Goal: Information Seeking & Learning: Learn about a topic

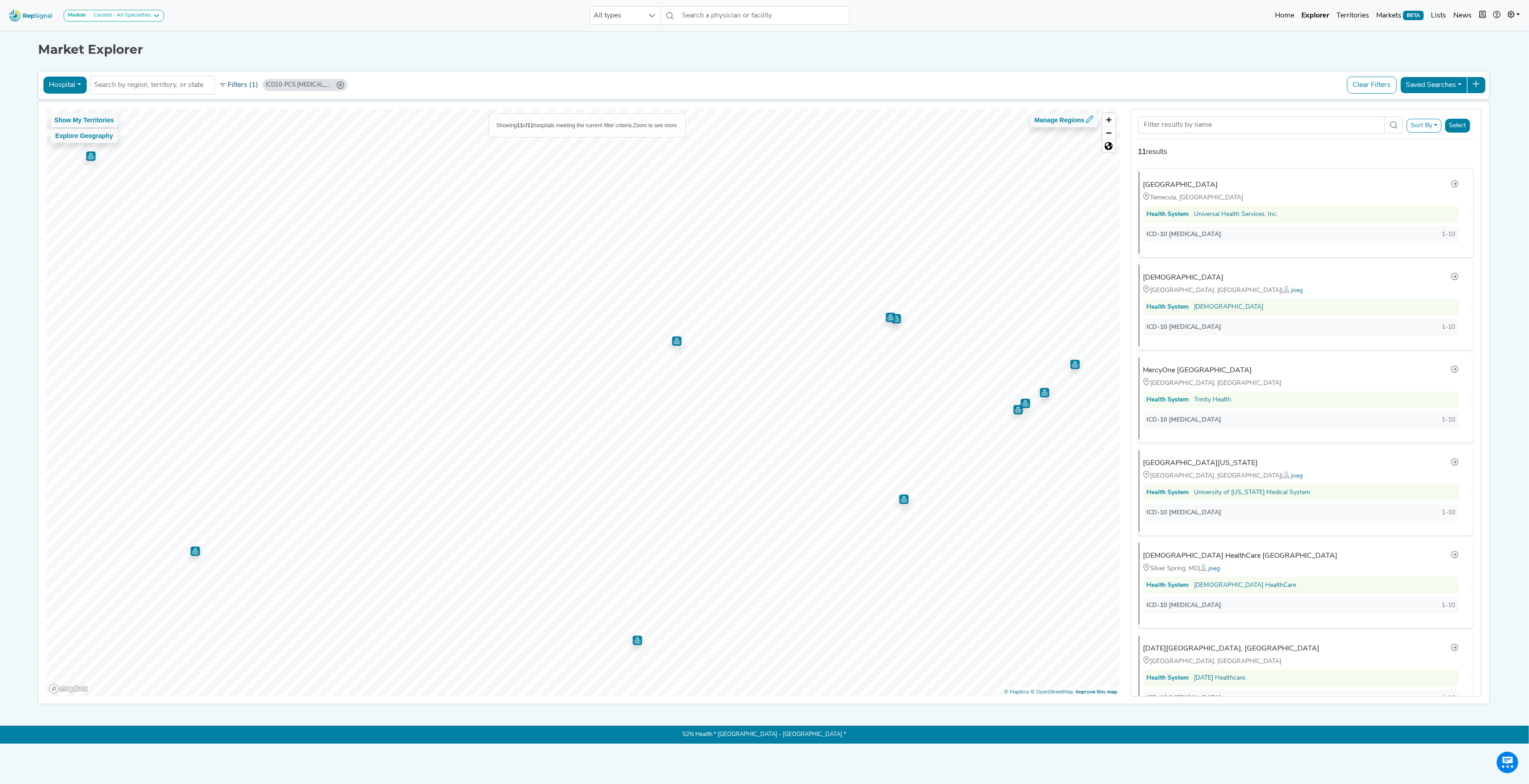
click at [246, 85] on button "Filters (1)" at bounding box center [239, 85] width 44 height 15
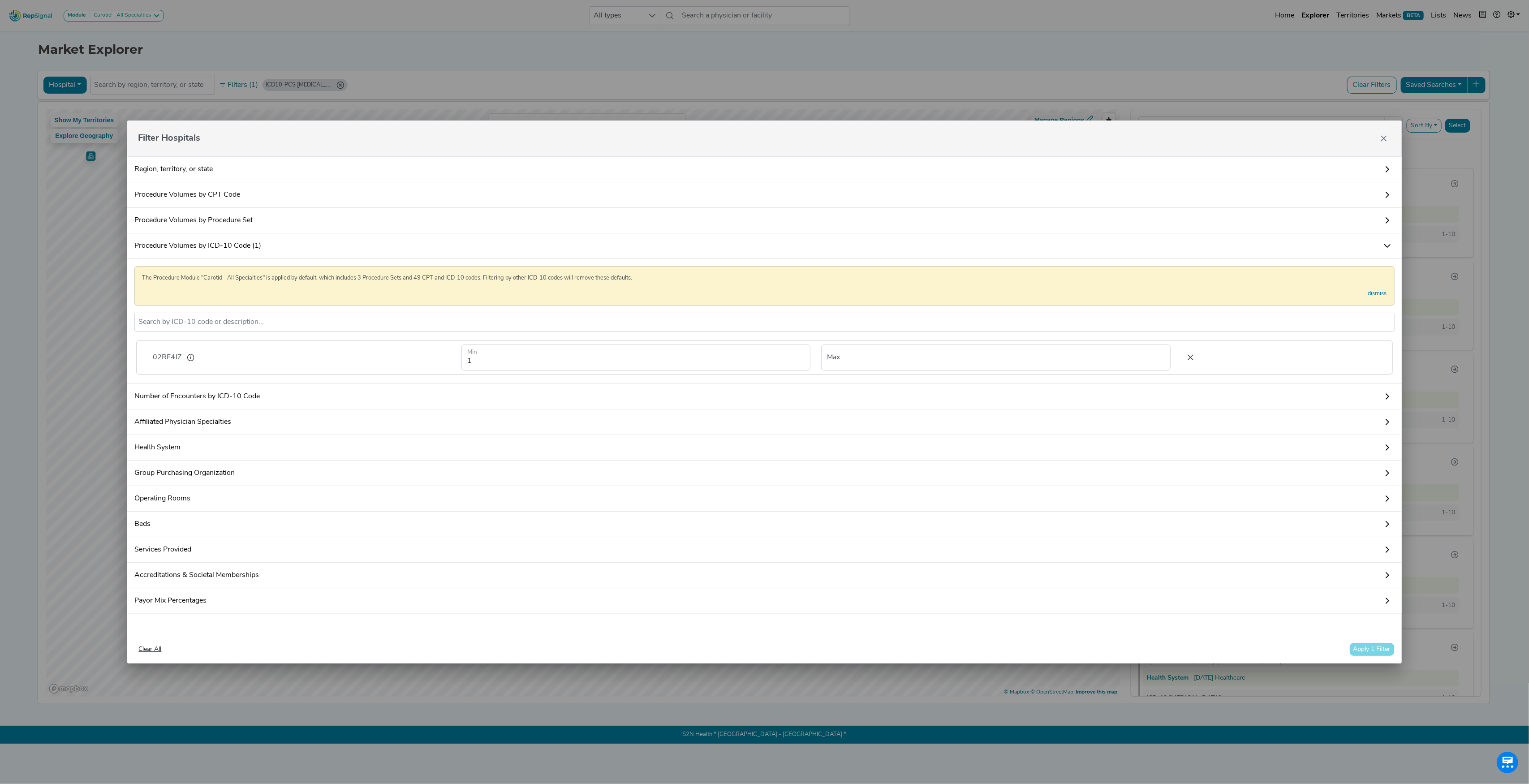
click at [1181, 352] on icon at bounding box center [1191, 358] width 19 height 14
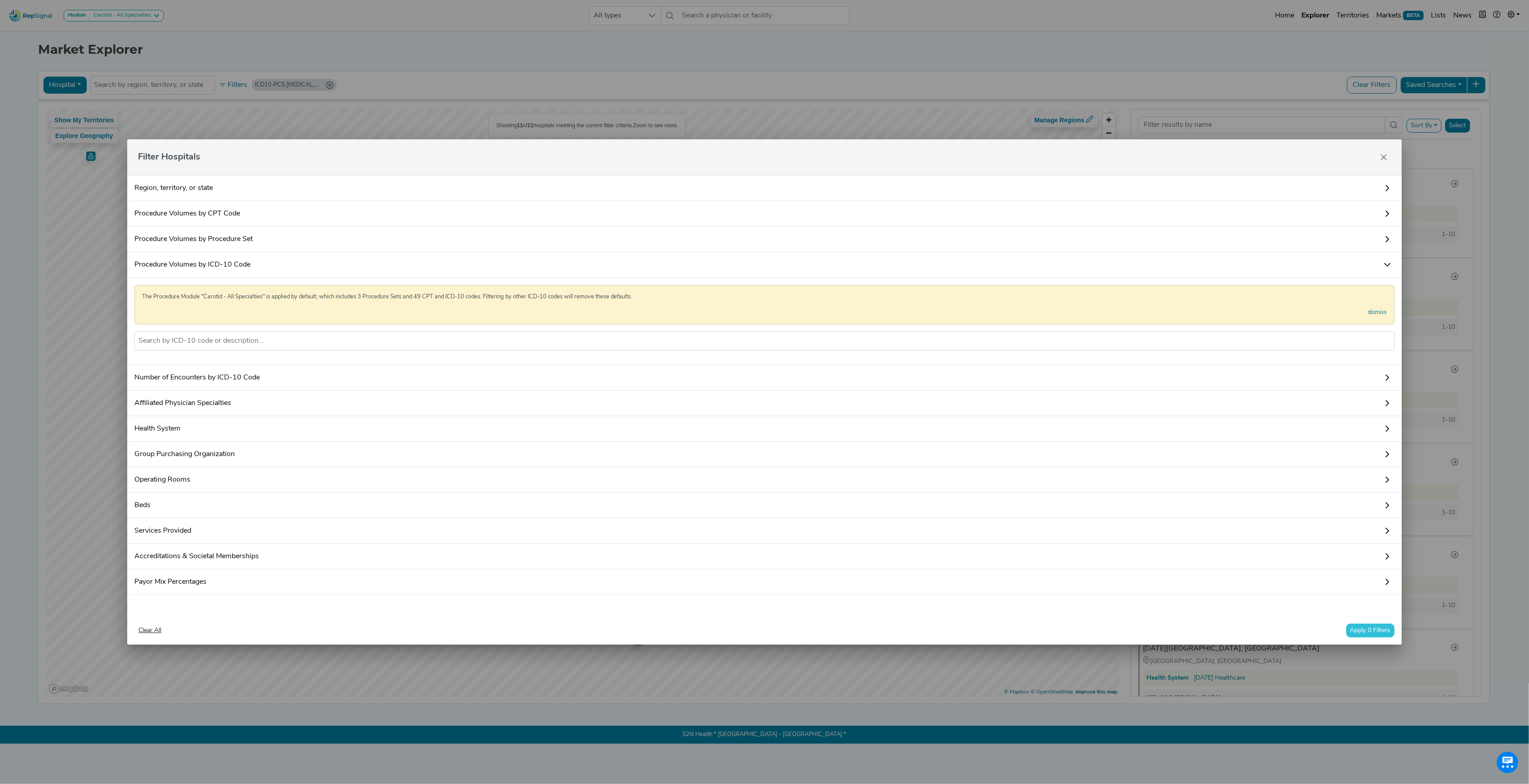
click at [327, 87] on div "Filter Hospitals Region, territory, or state Procedure Volumes by CPT Code The …" at bounding box center [764, 392] width 1529 height 784
click at [1383, 155] on button "Close" at bounding box center [1383, 156] width 14 height 14
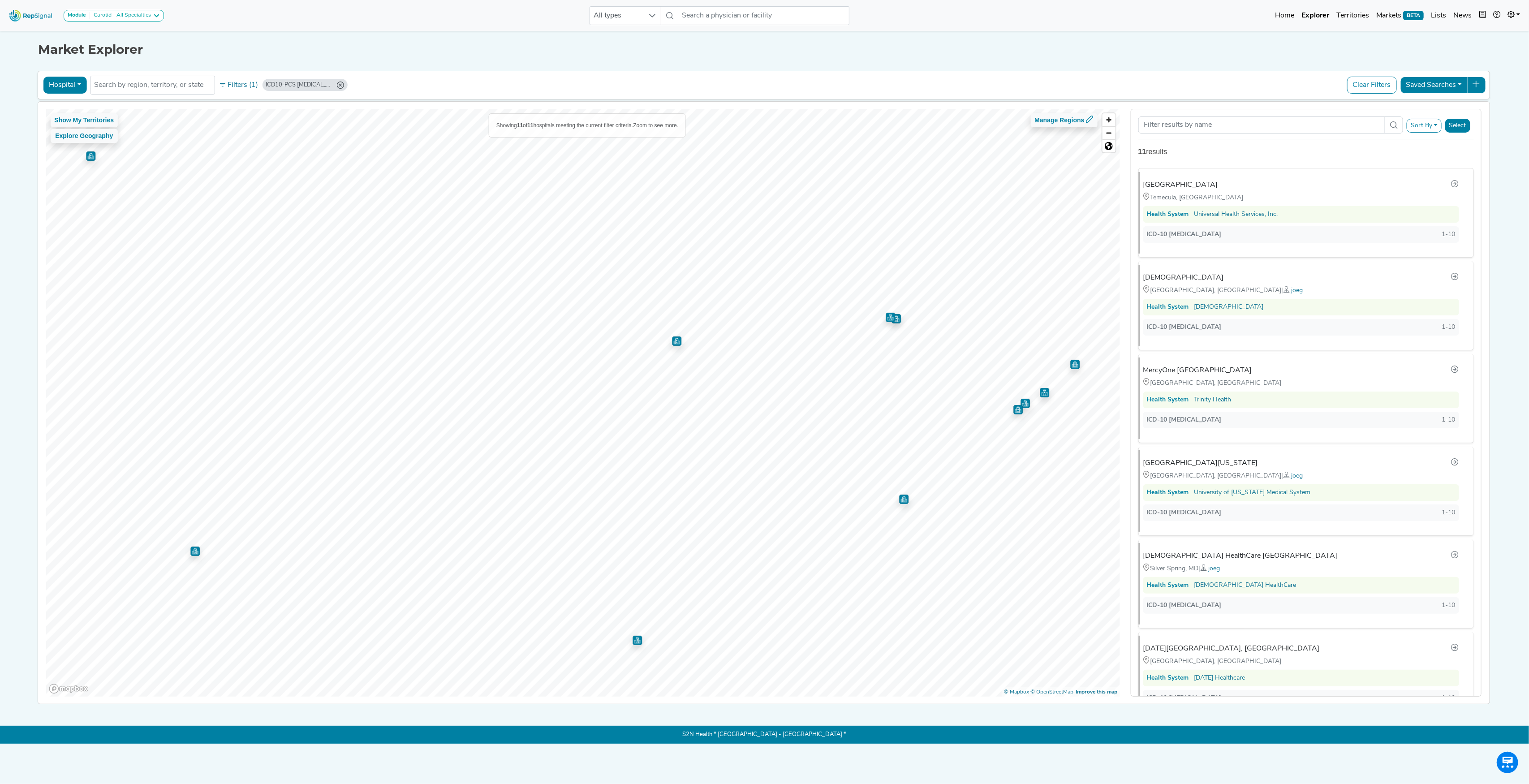
click at [343, 85] on icon "ICD10-PCS 02RF4JZ (Min: 1)" at bounding box center [340, 85] width 7 height 7
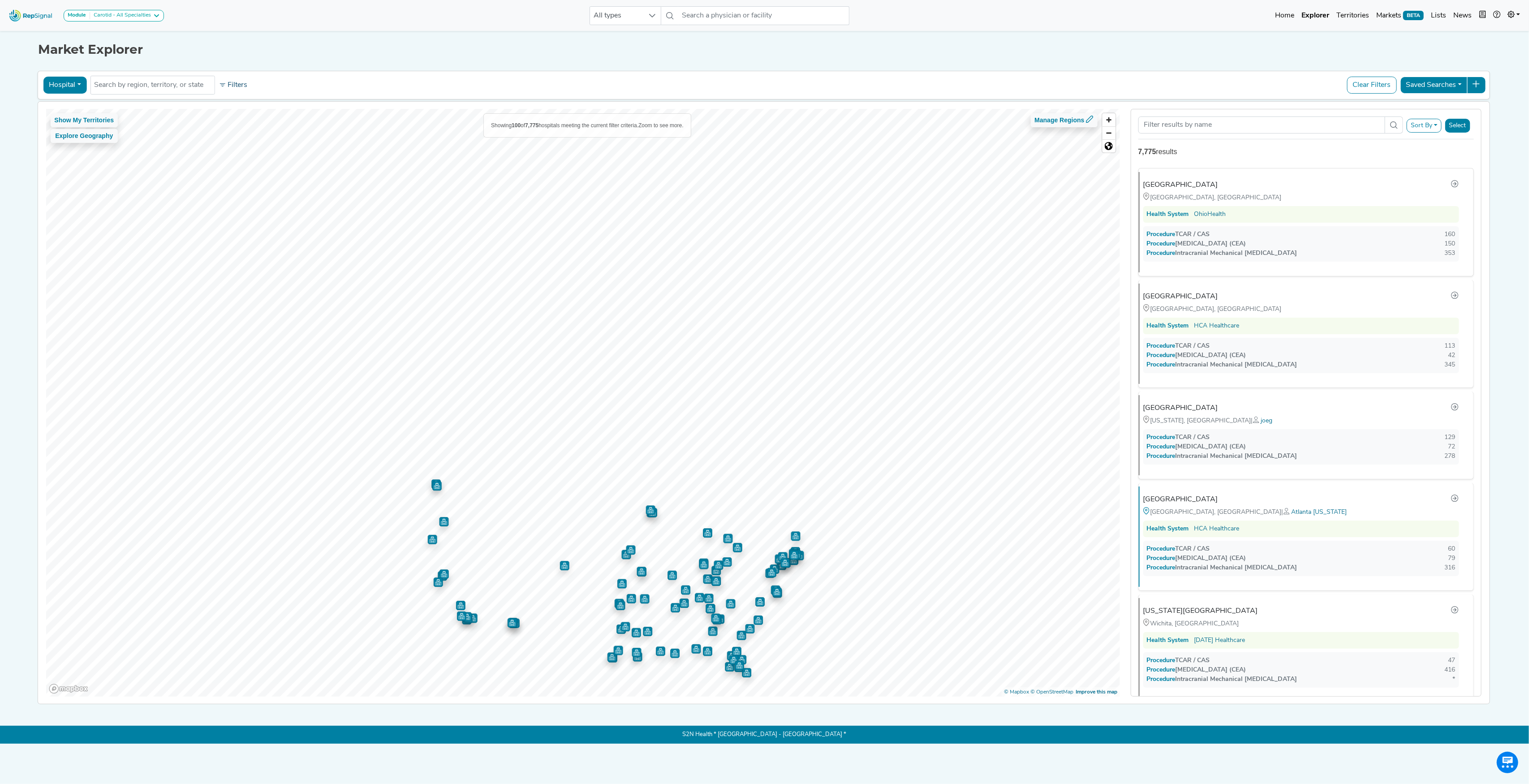
click at [228, 86] on button "Filters" at bounding box center [233, 85] width 33 height 15
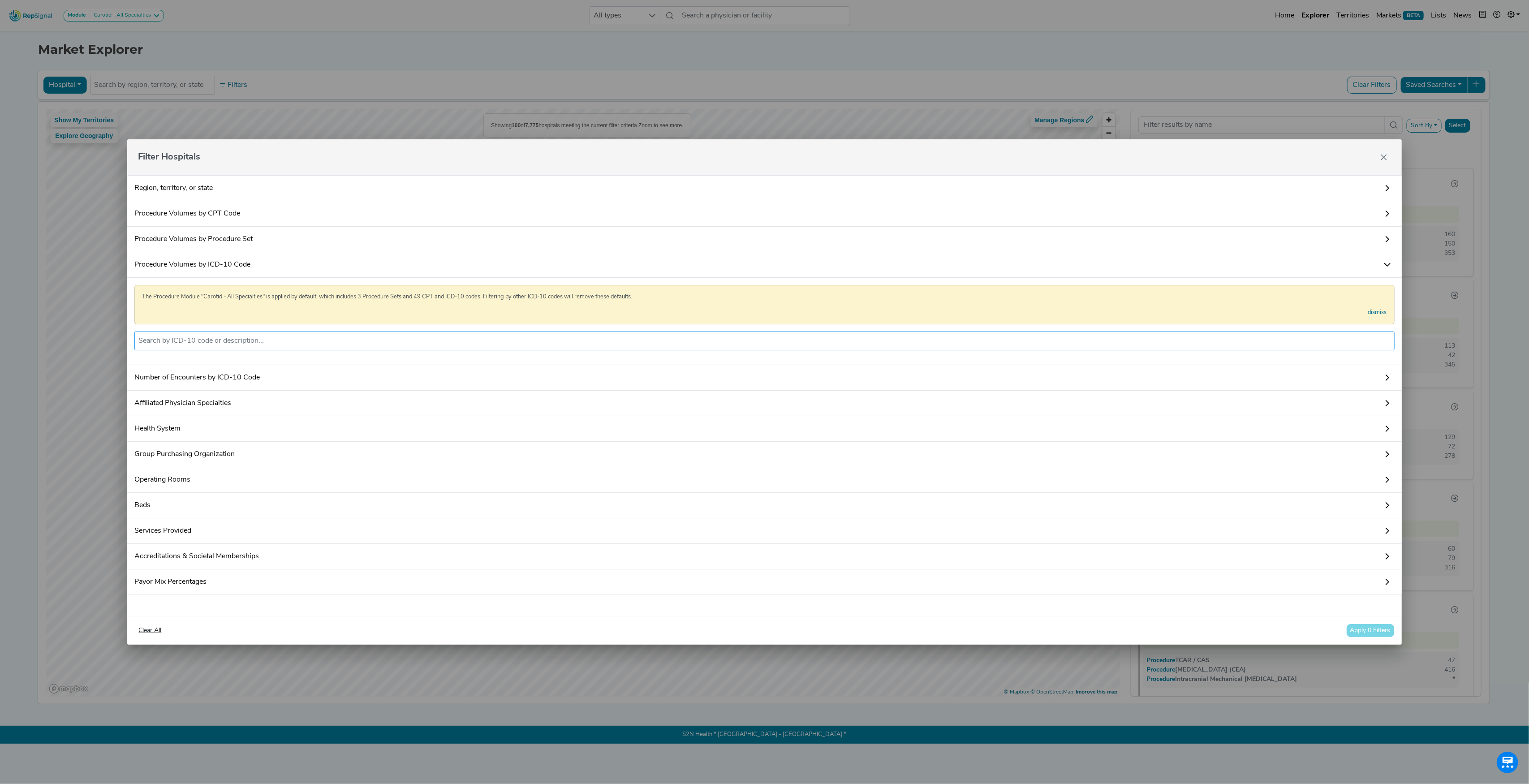
click at [242, 338] on input "text" at bounding box center [765, 341] width 1252 height 11
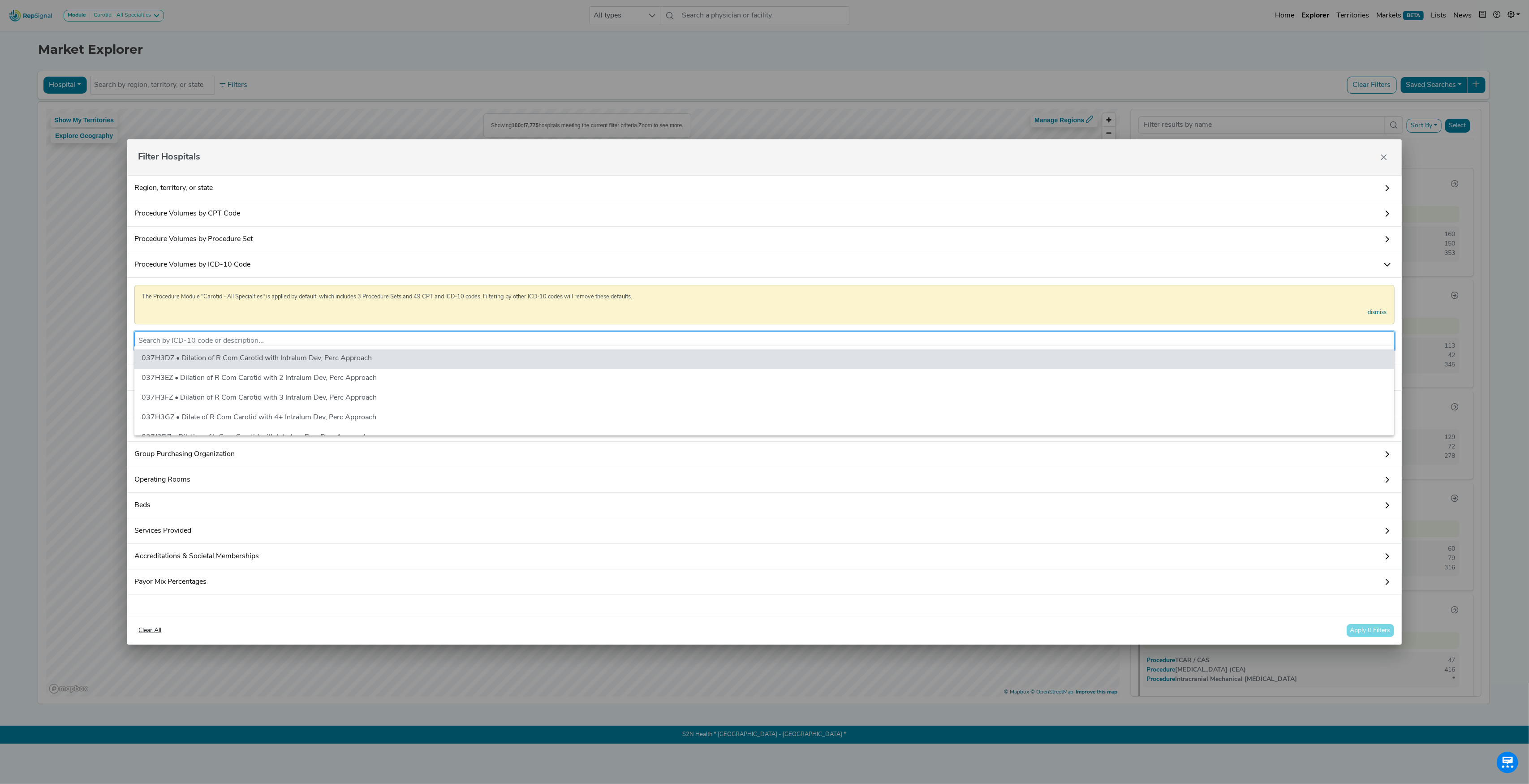
paste input "03CG3ZZ"
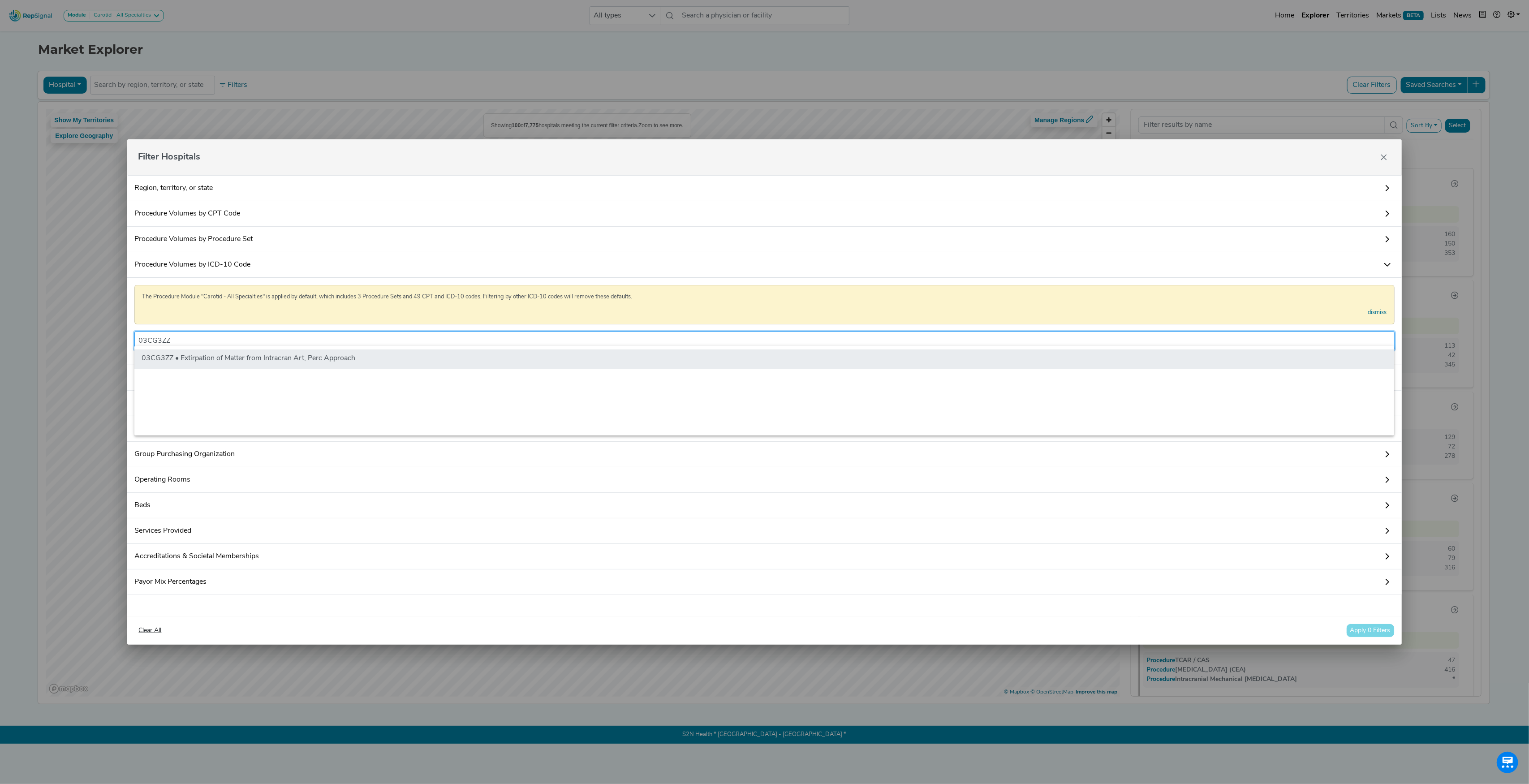
type input "03CG3ZZ"
click at [264, 357] on li "03CG3ZZ • Extirpation of Matter from Intracran Art, Perc Approach" at bounding box center [764, 359] width 1260 height 19
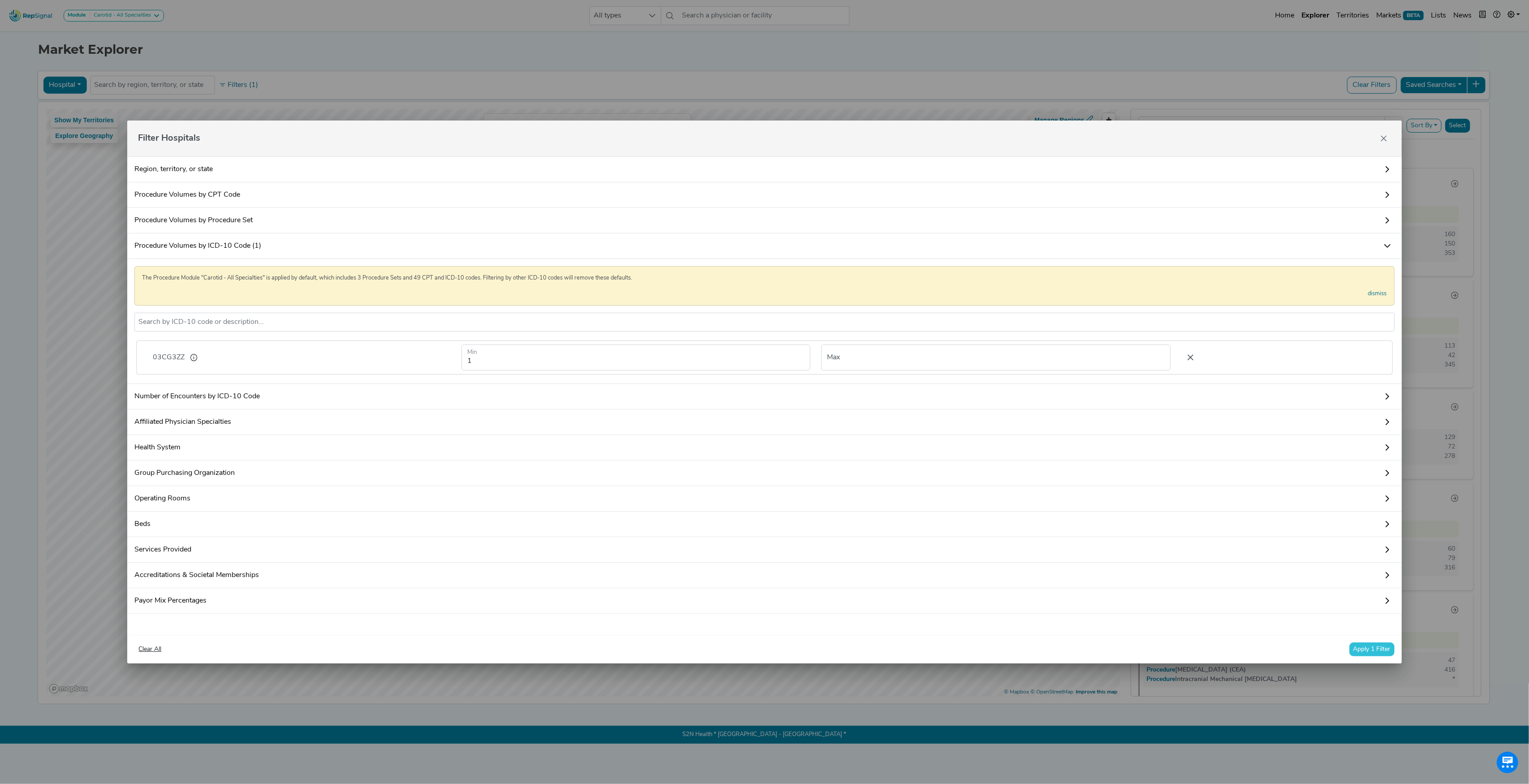
click at [1184, 352] on icon at bounding box center [1191, 358] width 19 height 14
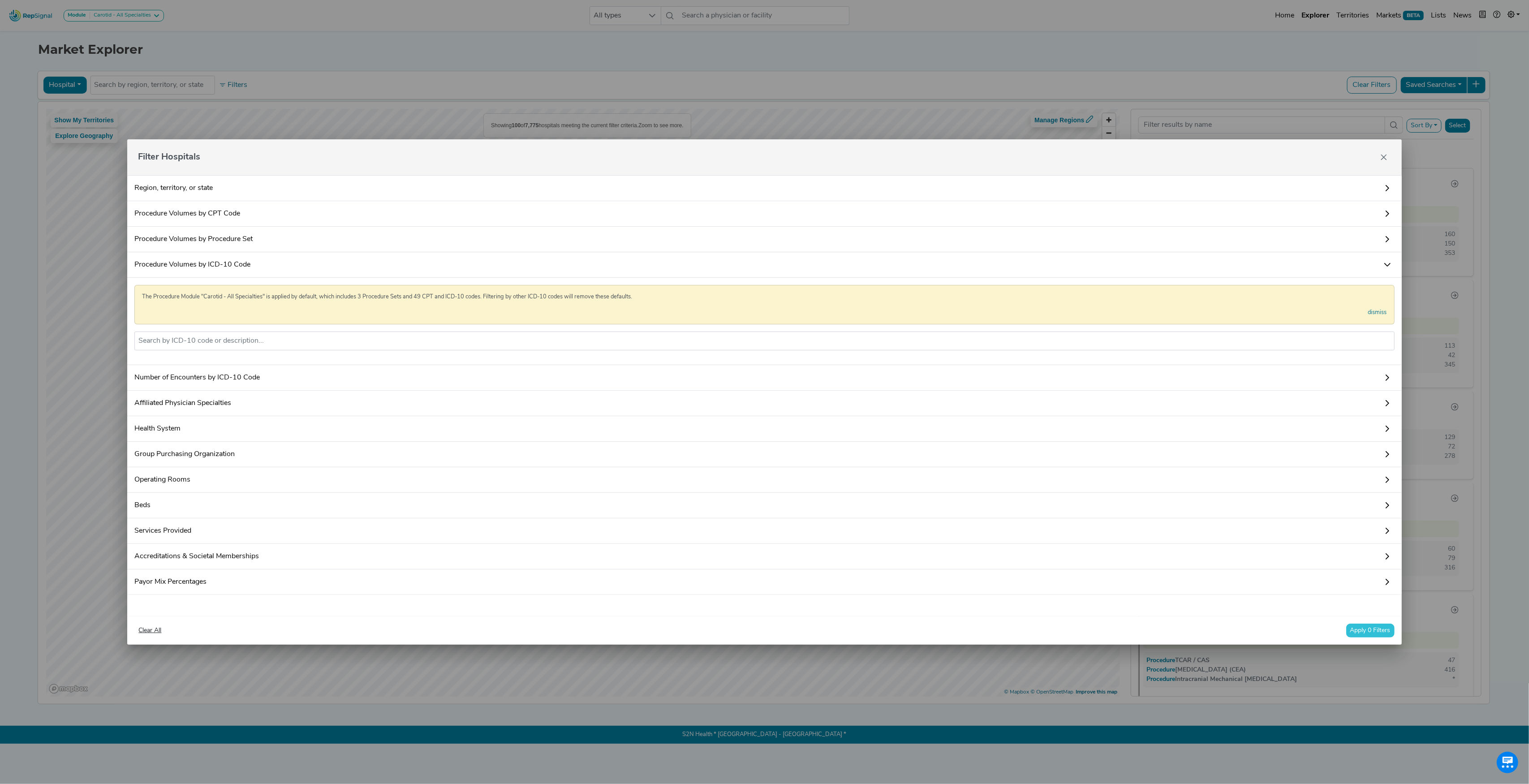
click at [245, 230] on link "Procedure Volumes by Procedure Set" at bounding box center [764, 239] width 1274 height 25
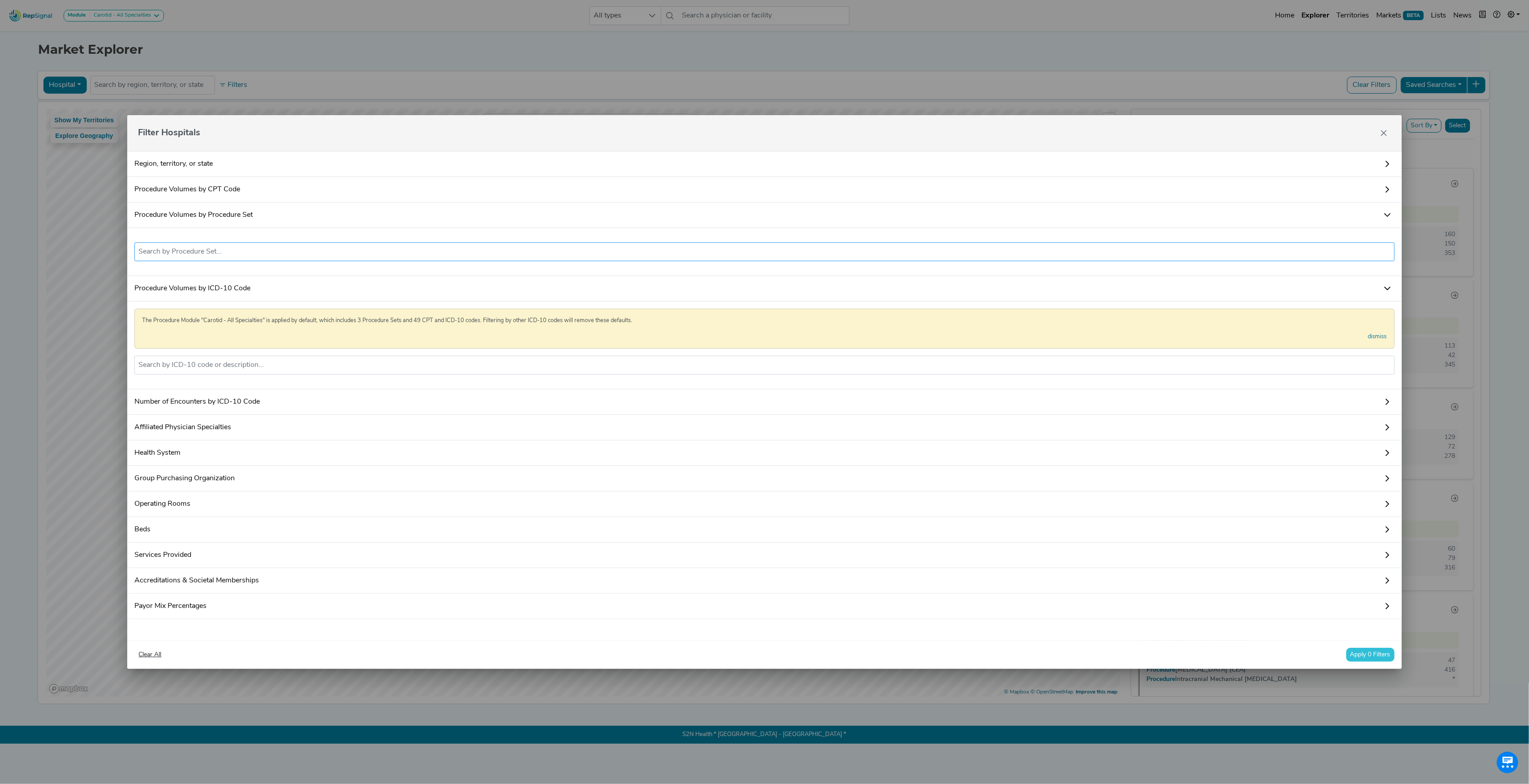
click at [209, 246] on input "text" at bounding box center [765, 251] width 1252 height 11
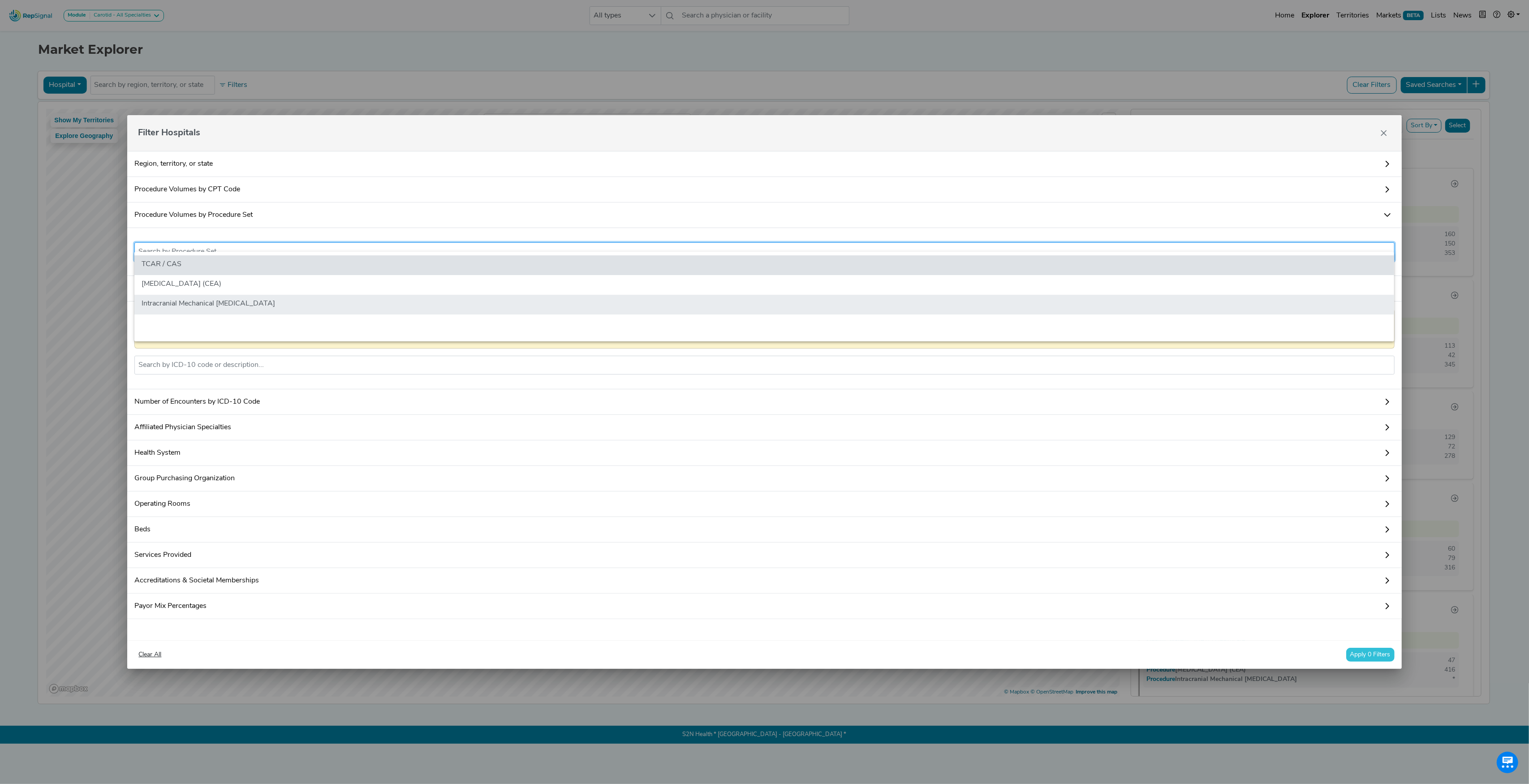
click at [221, 305] on li "Intracranial Mechanical [MEDICAL_DATA]" at bounding box center [764, 304] width 1260 height 19
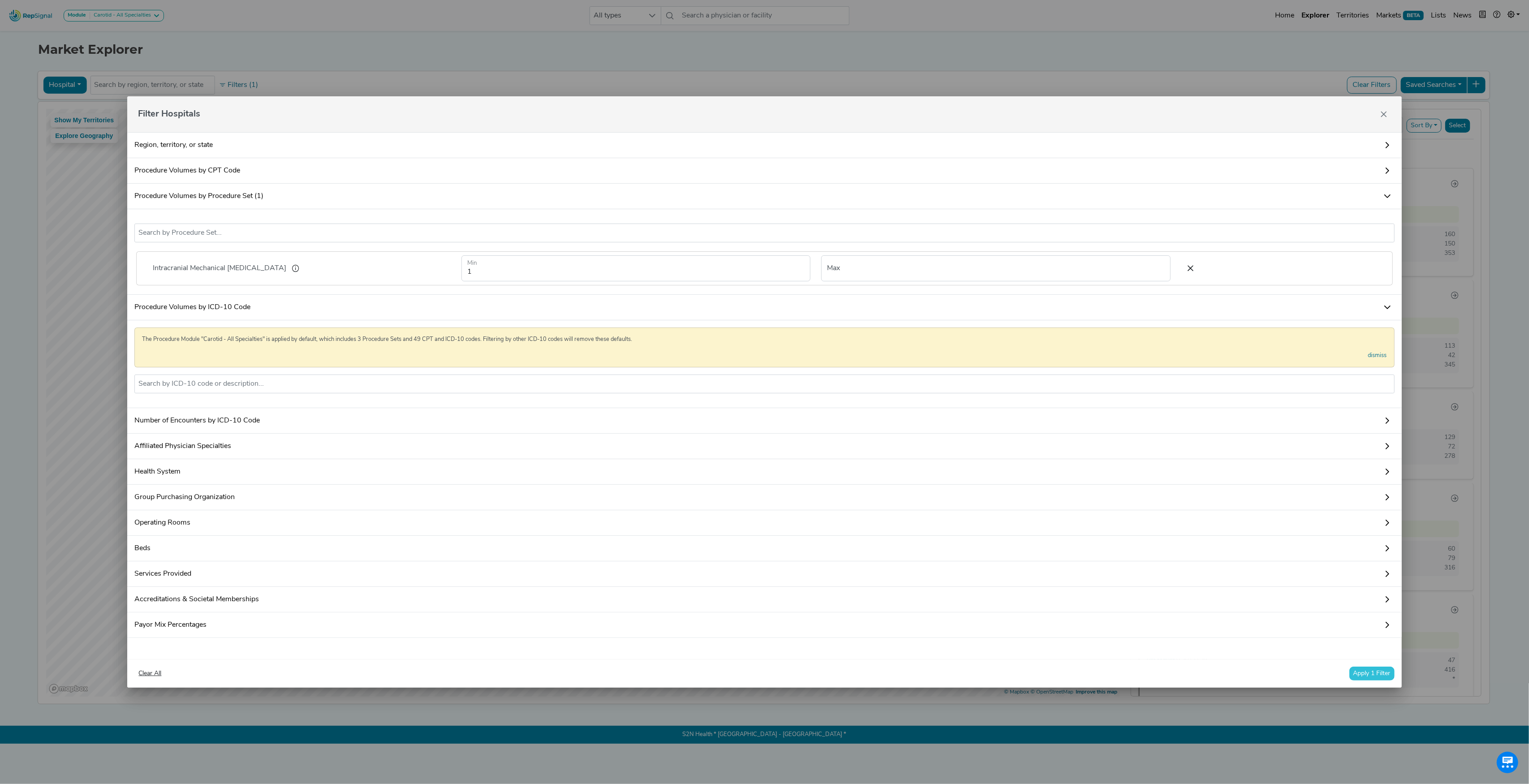
click at [1375, 680] on button "Apply 1 Filter" at bounding box center [1372, 673] width 45 height 14
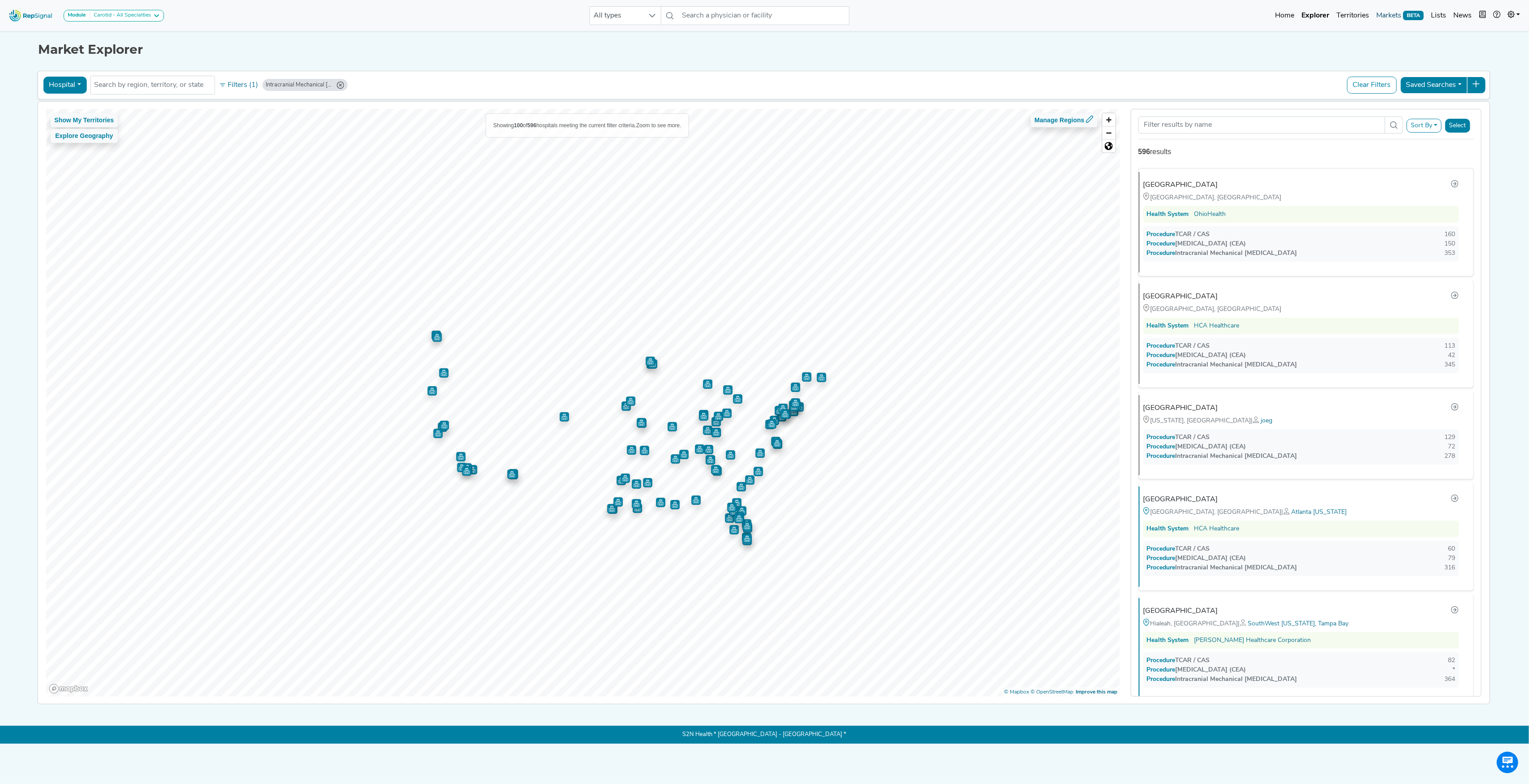
click at [1397, 14] on link "Markets BETA" at bounding box center [1400, 15] width 55 height 18
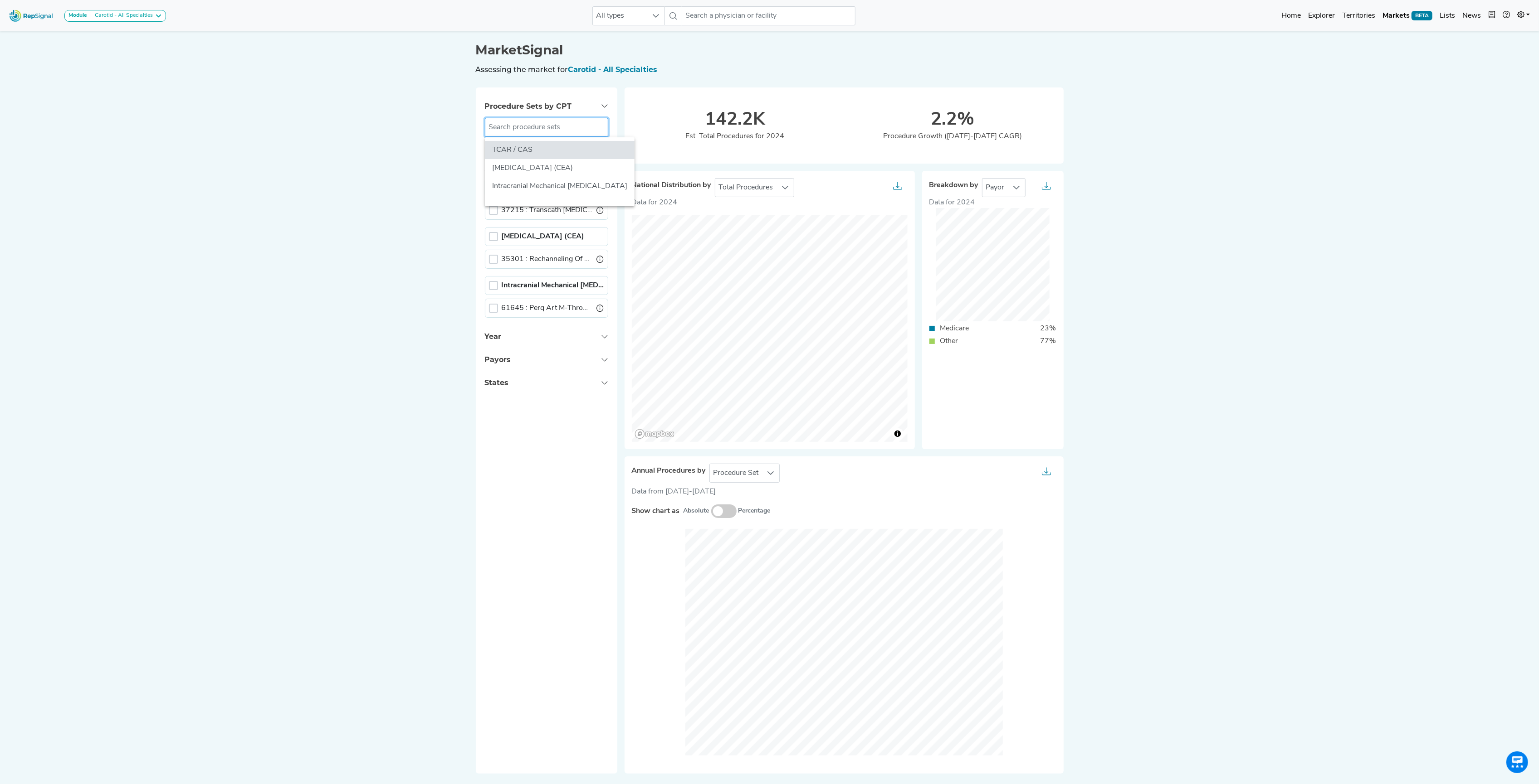
click at [588, 123] on input "text" at bounding box center [546, 128] width 123 height 19
click at [596, 189] on li "Intracranial Mechanical [MEDICAL_DATA]" at bounding box center [559, 186] width 150 height 18
type input "Intracranial Mechanical [MEDICAL_DATA]"
click at [498, 151] on div at bounding box center [493, 153] width 9 height 9
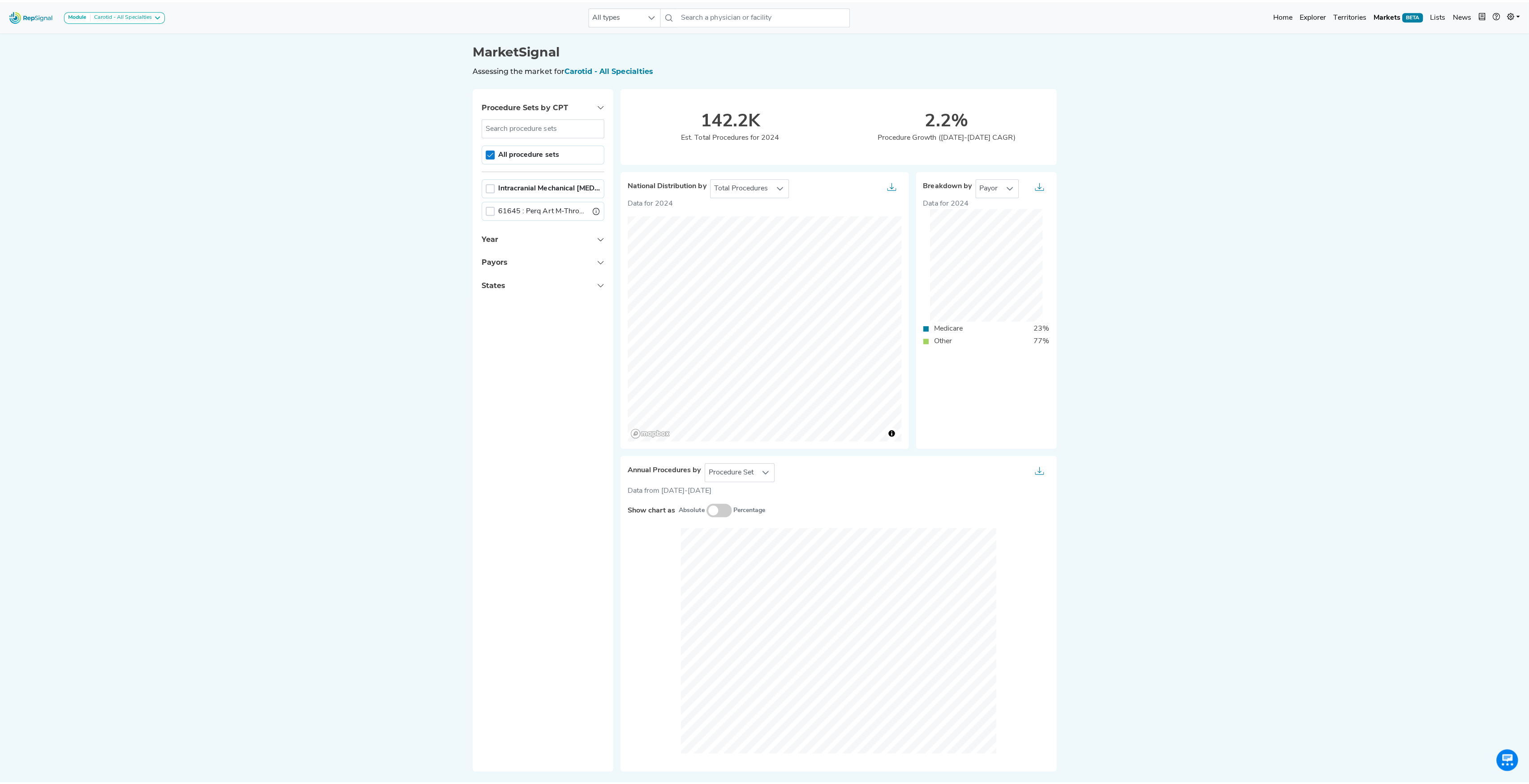
scroll to position [4, 3]
click at [27, 17] on img at bounding box center [30, 15] width 51 height 19
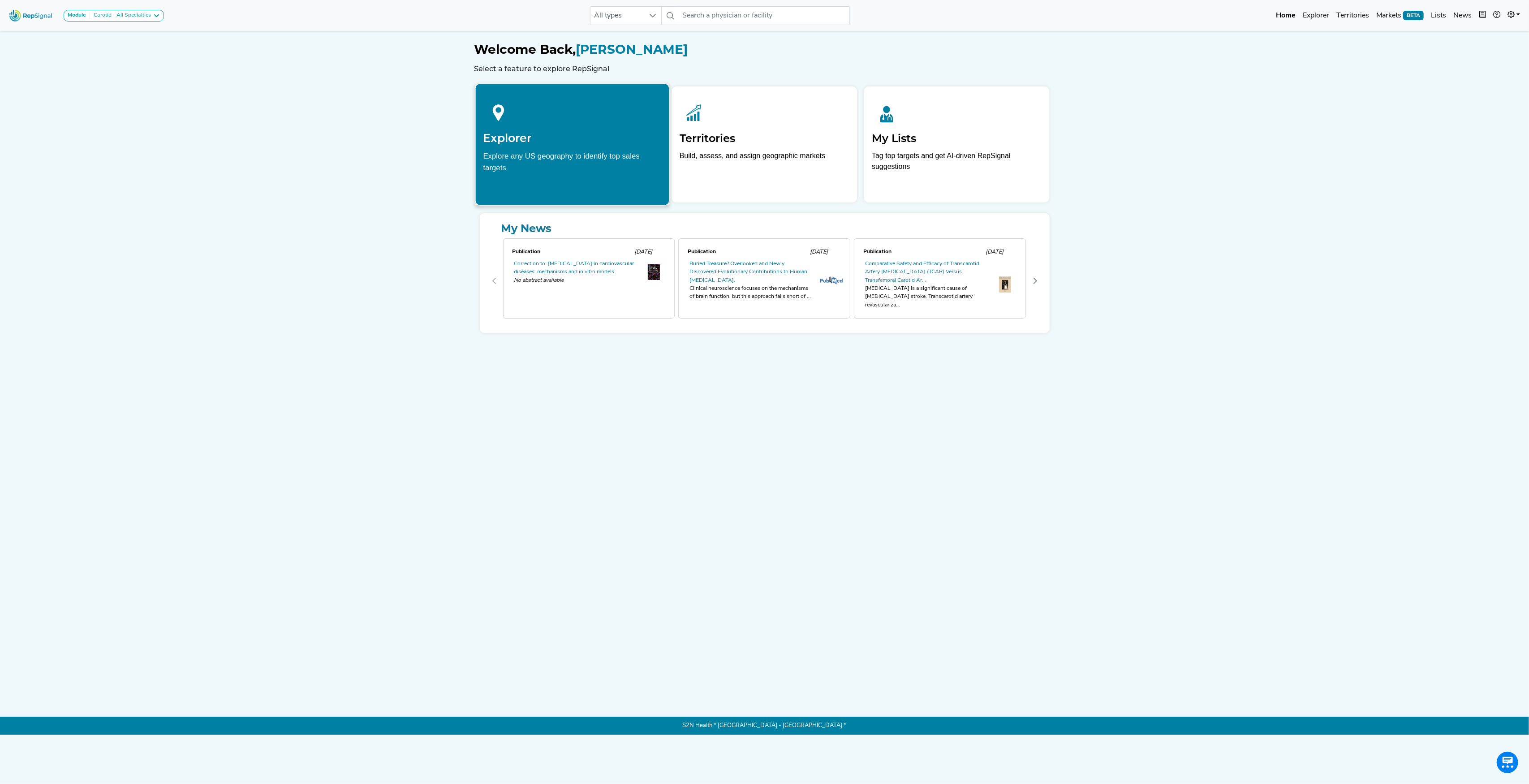
click at [513, 147] on div "Explorer Explore any US geography to identify top sales targets" at bounding box center [572, 134] width 194 height 102
